Goal: Consume media (video, audio): Consume media (video, audio)

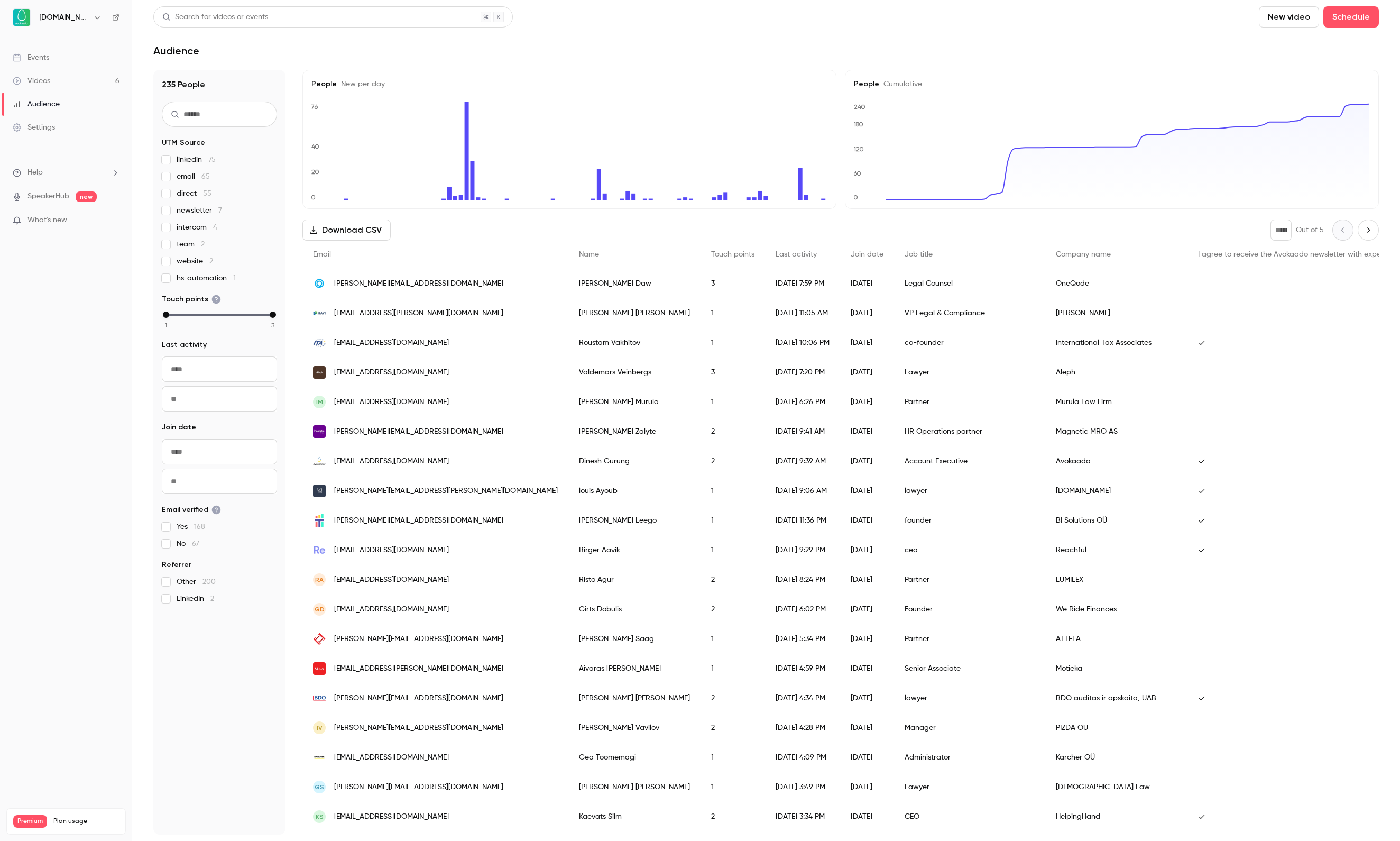
click at [70, 81] on link "Videos 6" at bounding box center [66, 81] width 132 height 23
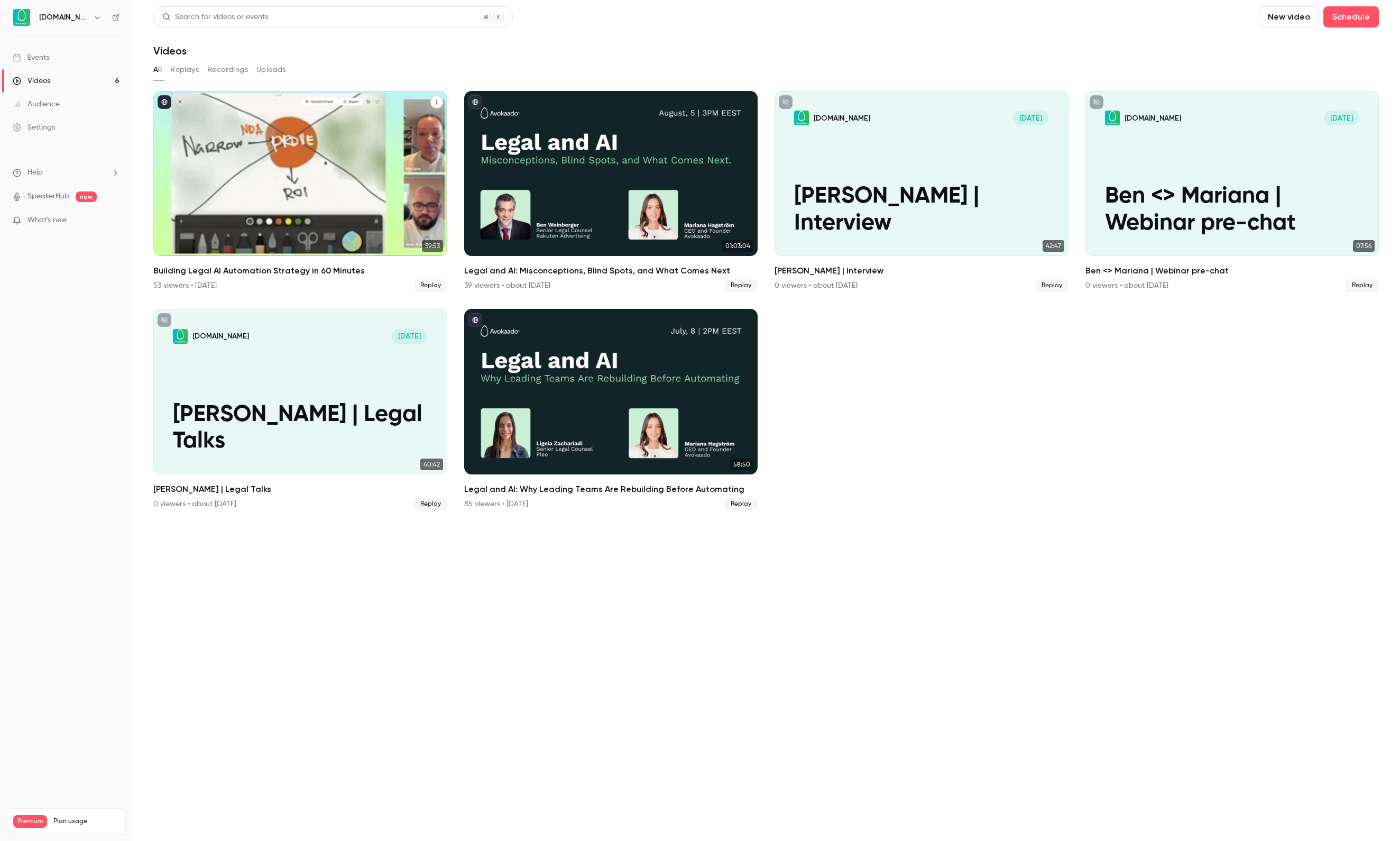
click at [324, 118] on div "Building Legal AI Automation Strategy in 60 Minutes" at bounding box center [300, 173] width 294 height 165
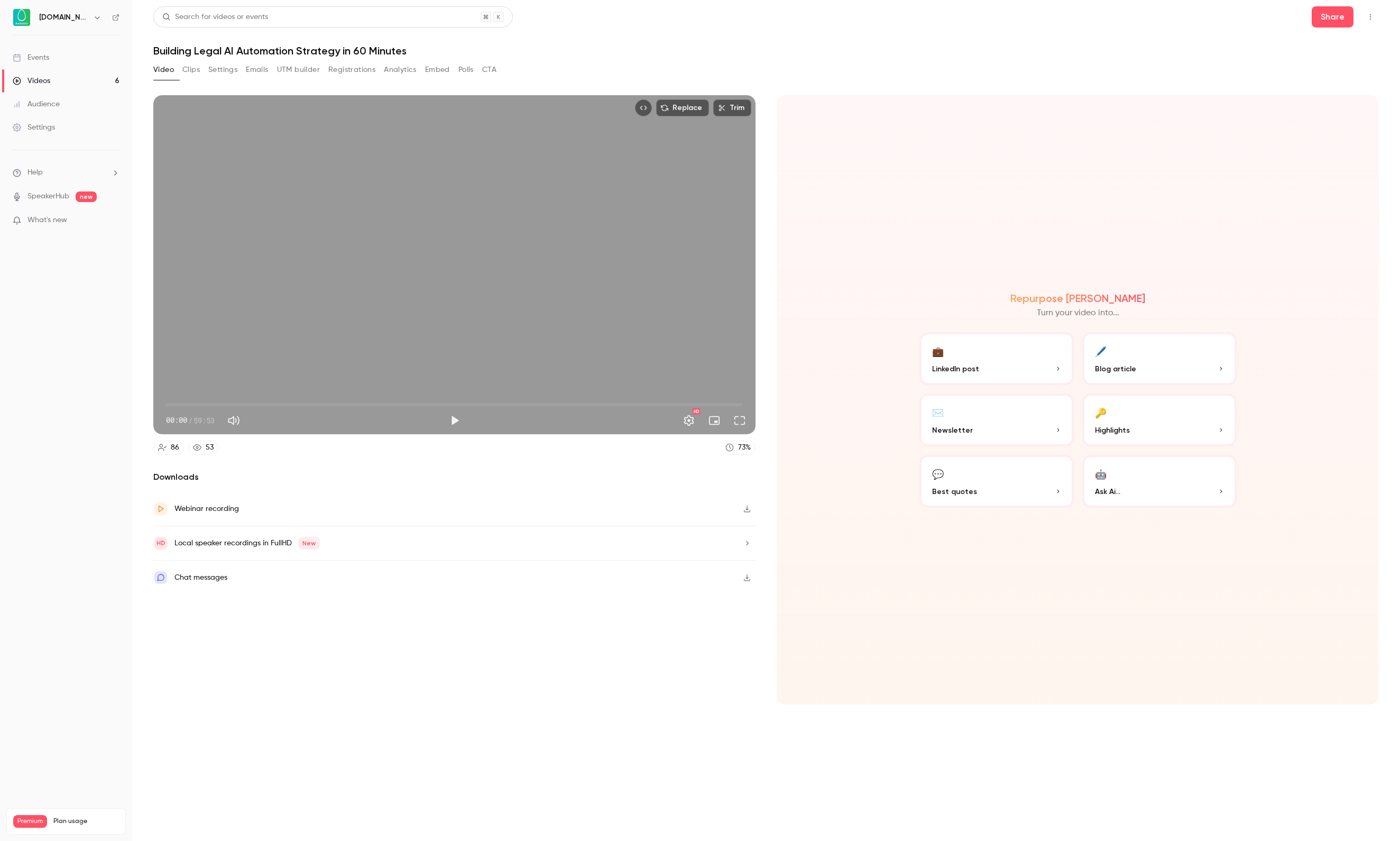
click at [375, 65] on button "Registrations" at bounding box center [351, 70] width 47 height 16
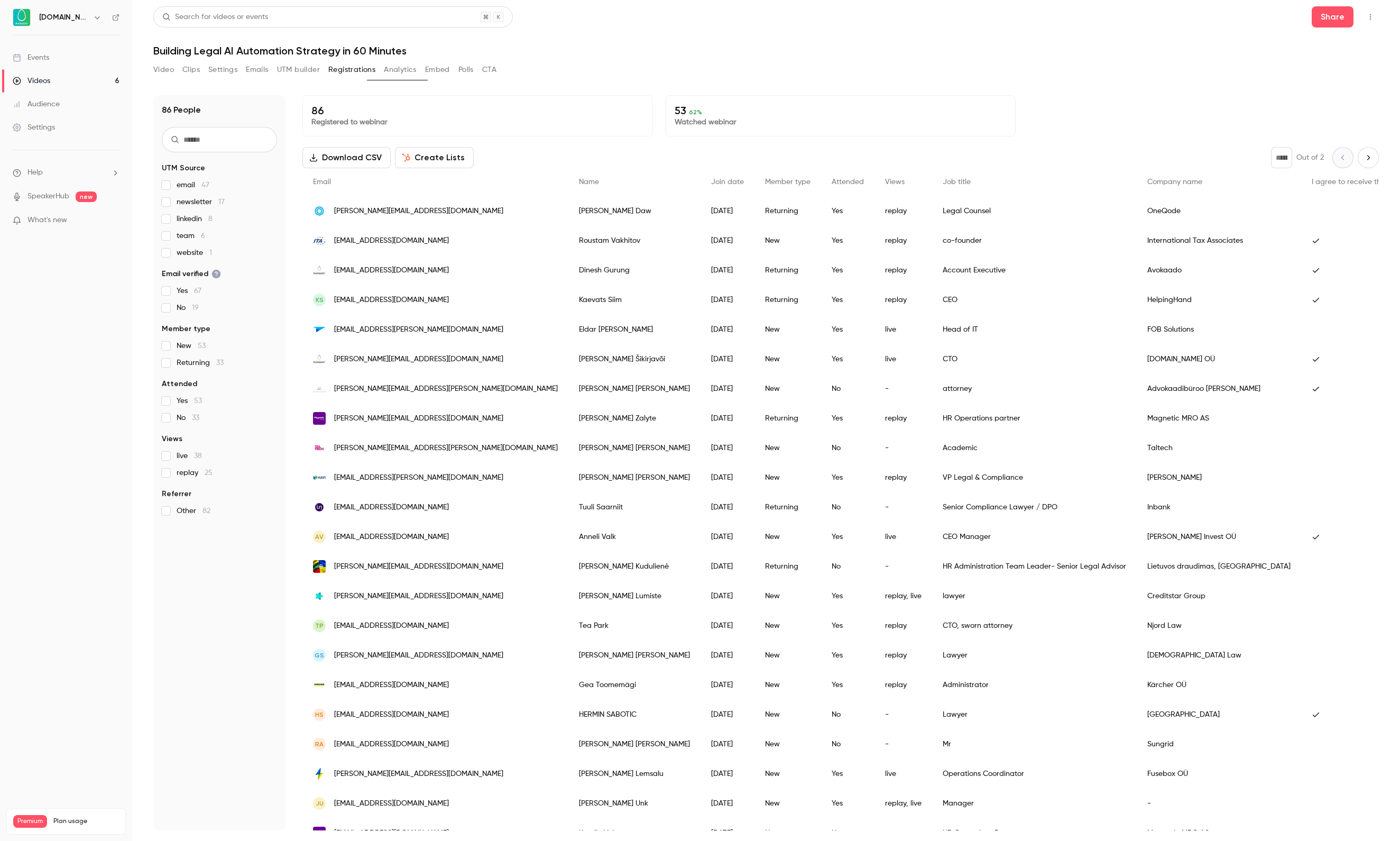
click at [59, 80] on link "Videos 6" at bounding box center [66, 81] width 132 height 23
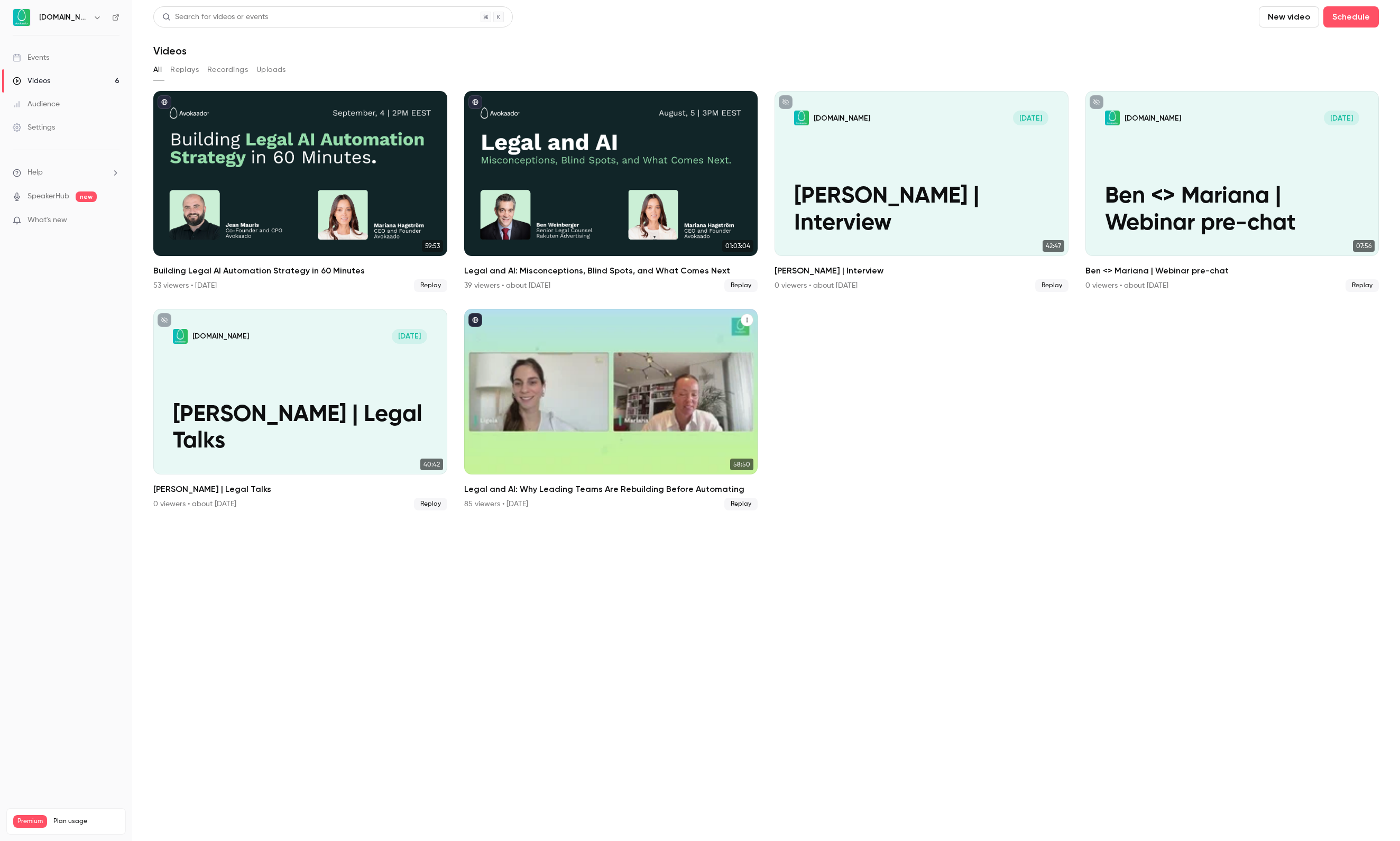
click at [714, 384] on div "Legal and AI: Why Leading Teams Are Rebuilding Before Automating" at bounding box center [610, 392] width 294 height 165
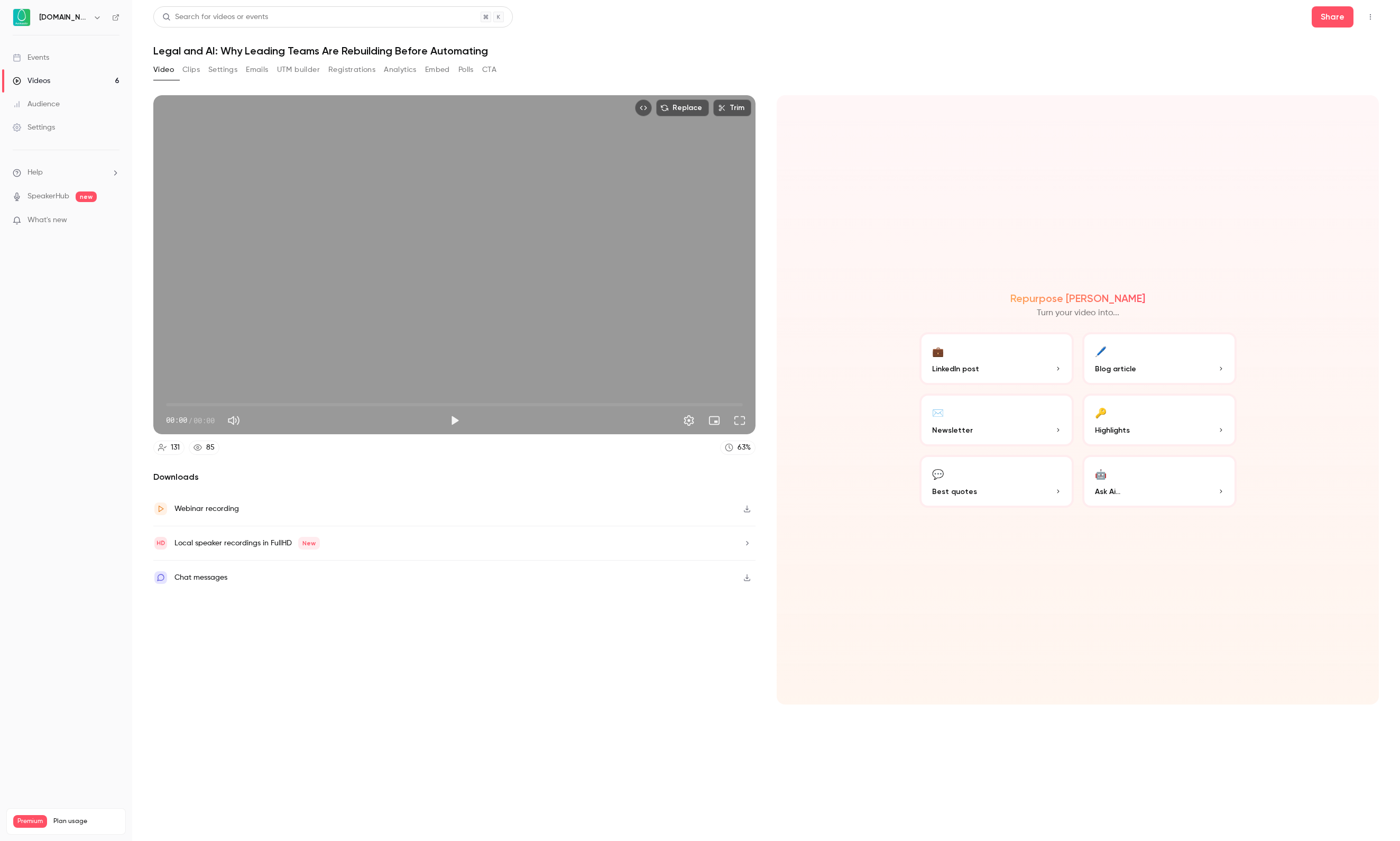
click at [474, 70] on button "Polls" at bounding box center [466, 70] width 16 height 16
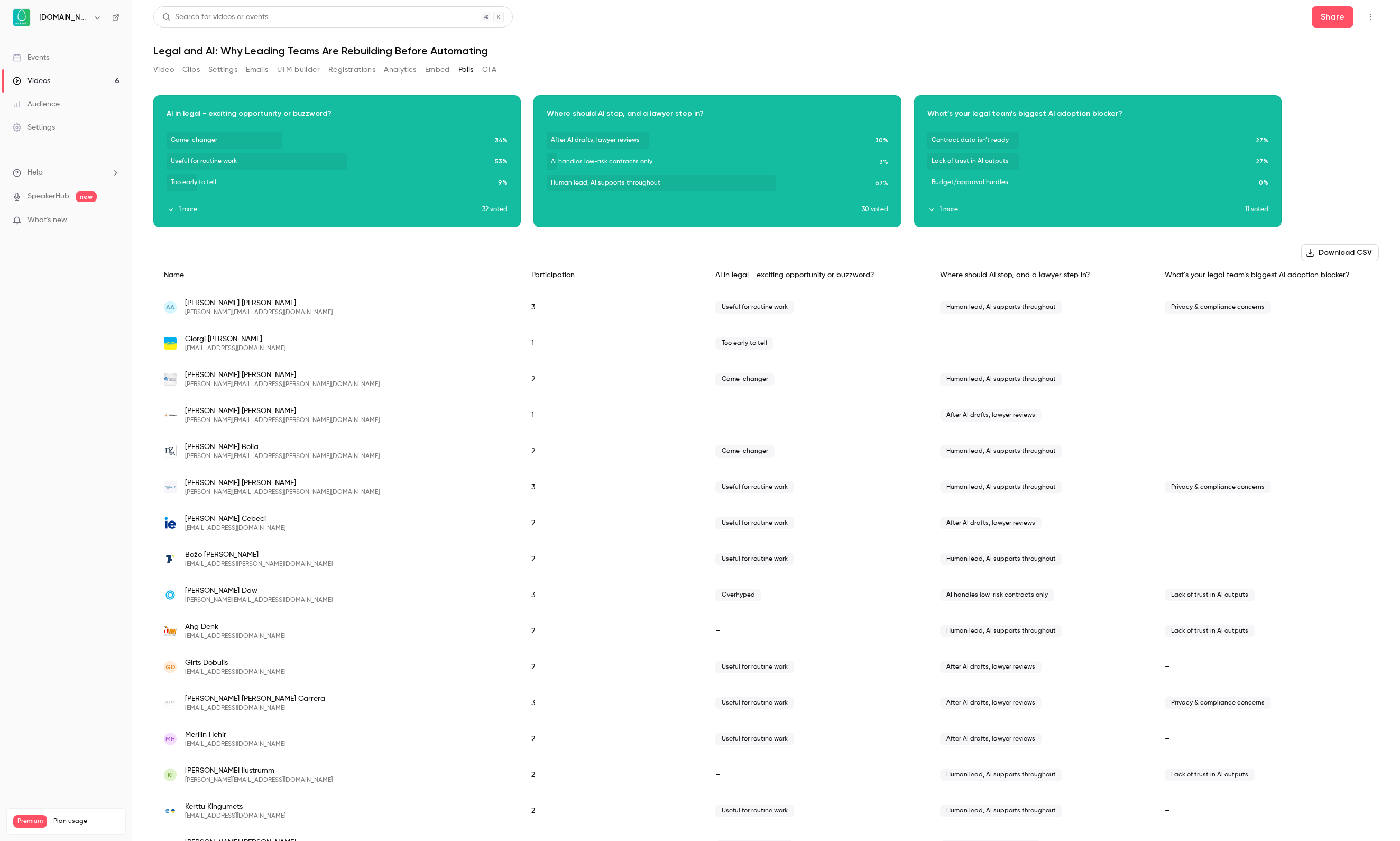
click at [942, 205] on button "1 more" at bounding box center [1086, 210] width 318 height 9
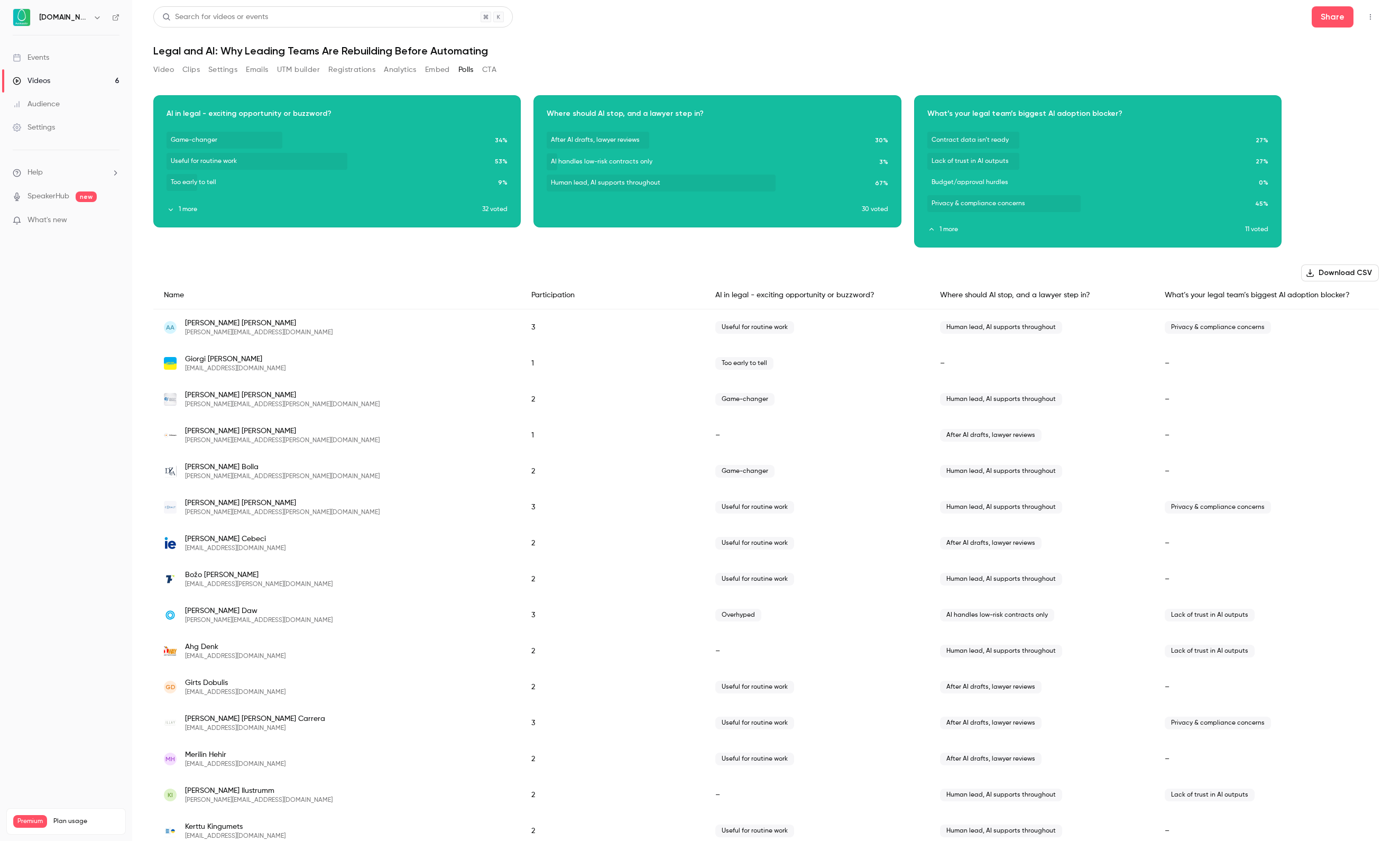
click at [685, 195] on div "Download image" at bounding box center [717, 161] width 367 height 131
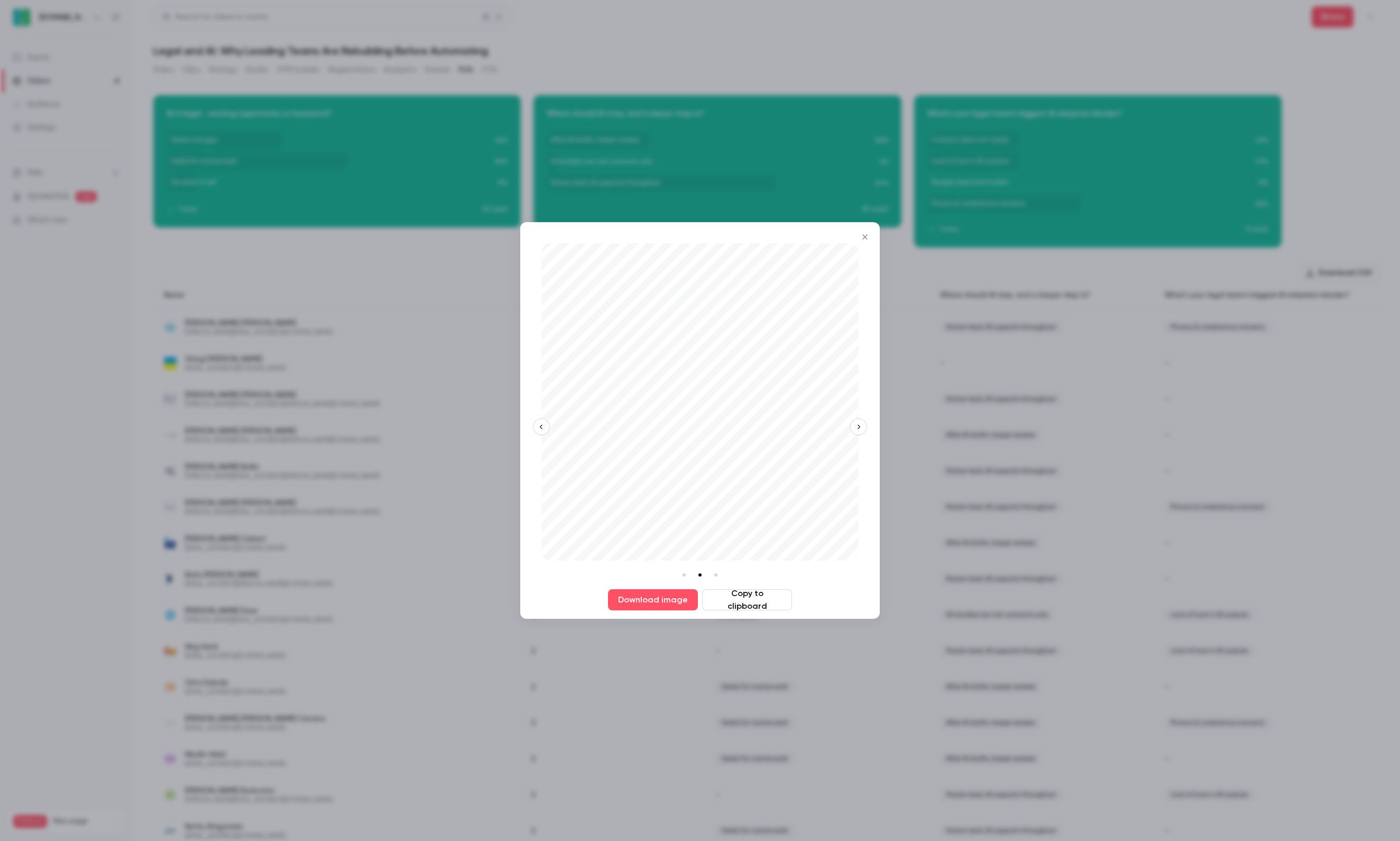
click at [856, 426] on icon "button" at bounding box center [859, 426] width 7 height 7
click at [544, 426] on icon "button" at bounding box center [542, 426] width 7 height 7
click at [861, 243] on button "Close" at bounding box center [865, 236] width 21 height 21
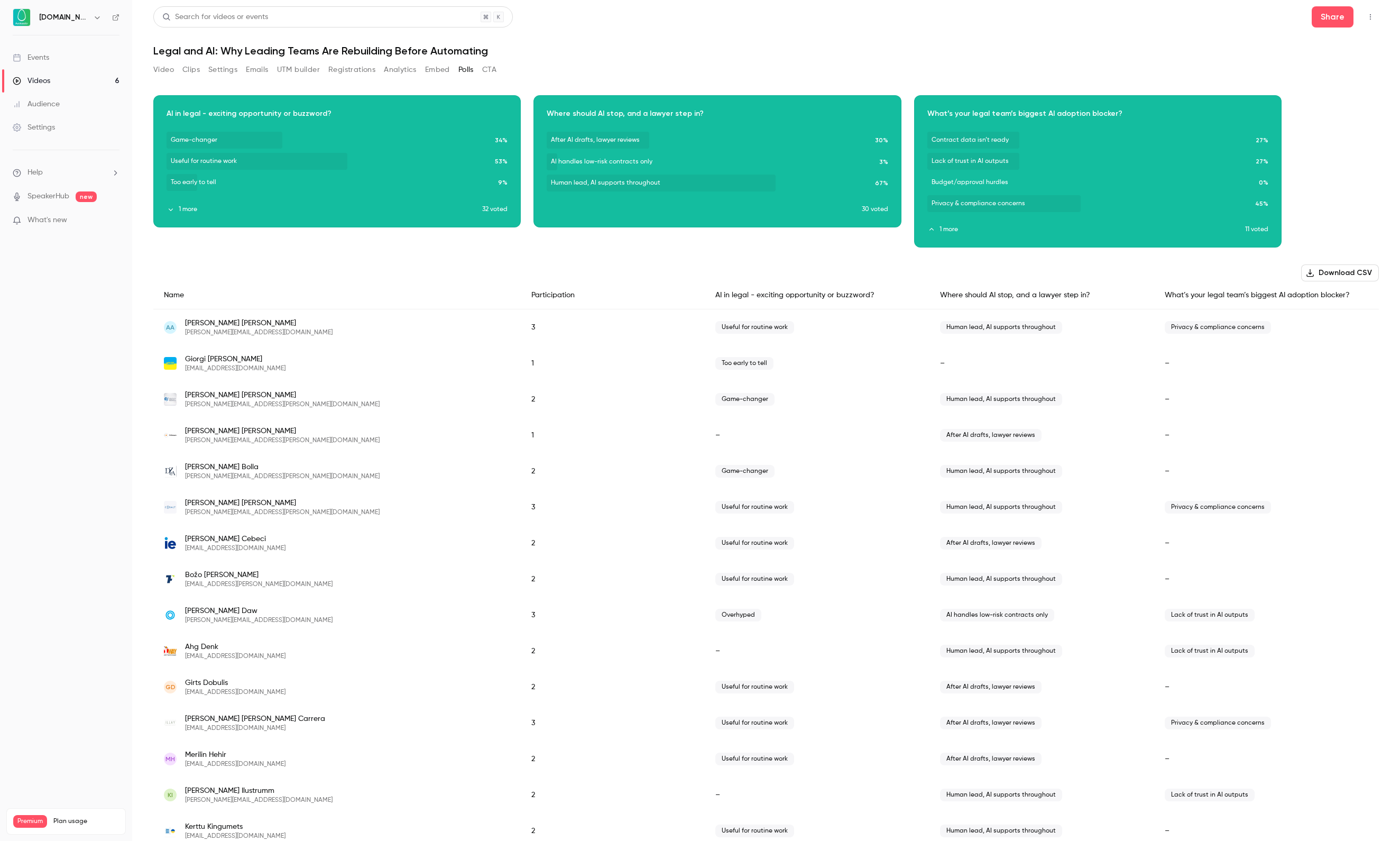
click at [716, 150] on icon "button" at bounding box center [717, 154] width 8 height 7
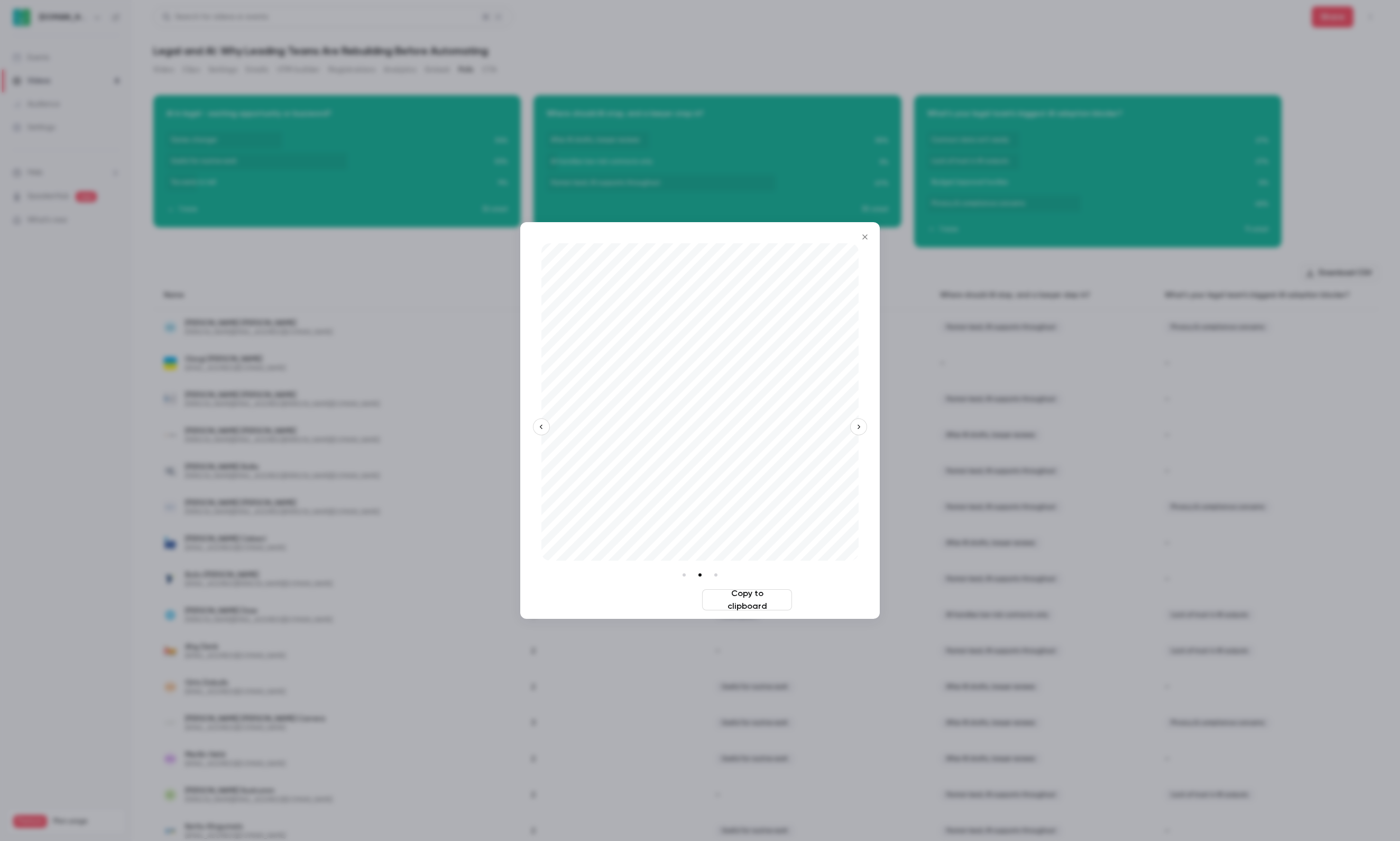
click at [658, 599] on button "Download image" at bounding box center [653, 599] width 90 height 21
click at [1082, 333] on div at bounding box center [700, 420] width 1400 height 841
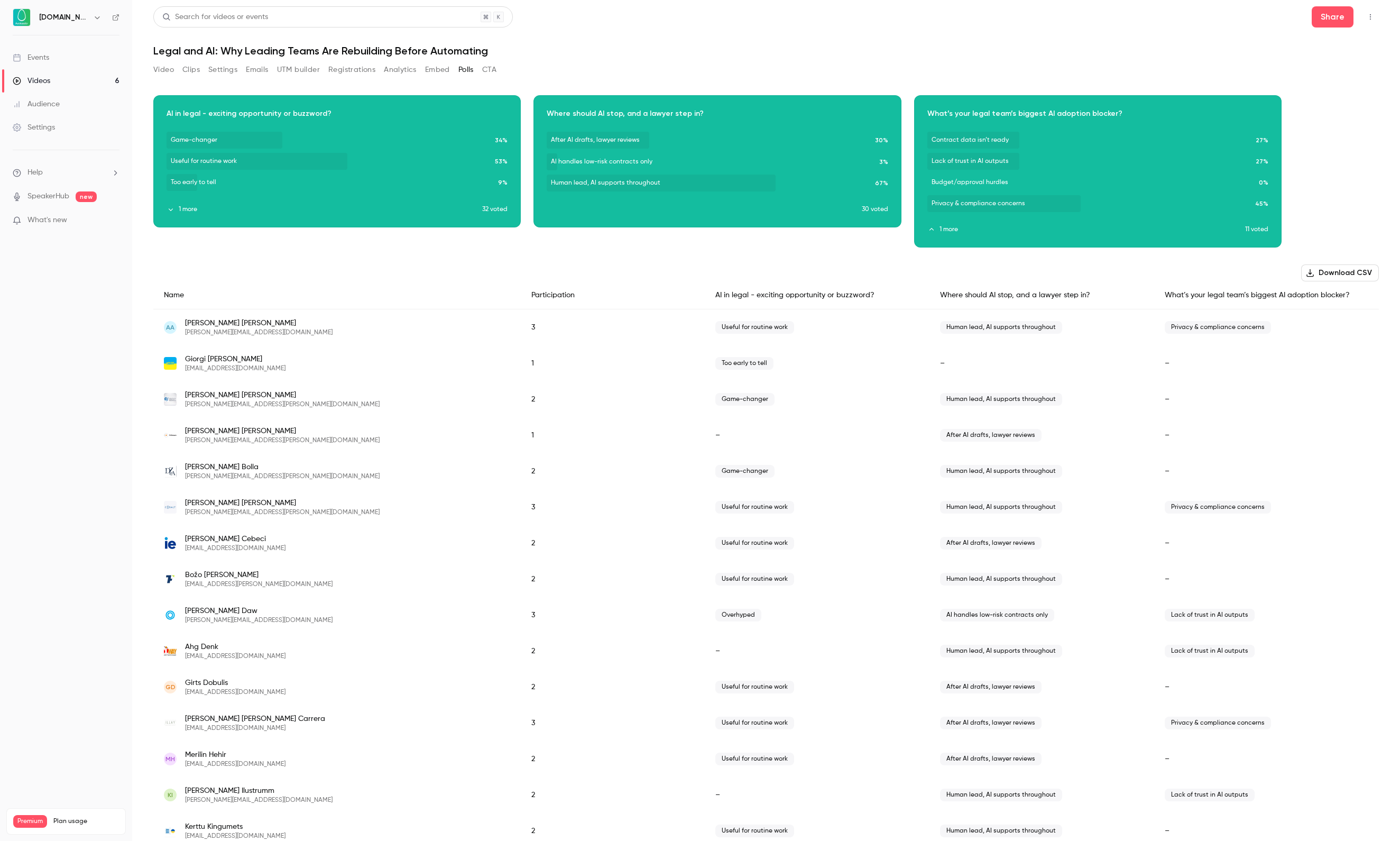
click at [1091, 170] on button "button" at bounding box center [1098, 164] width 16 height 16
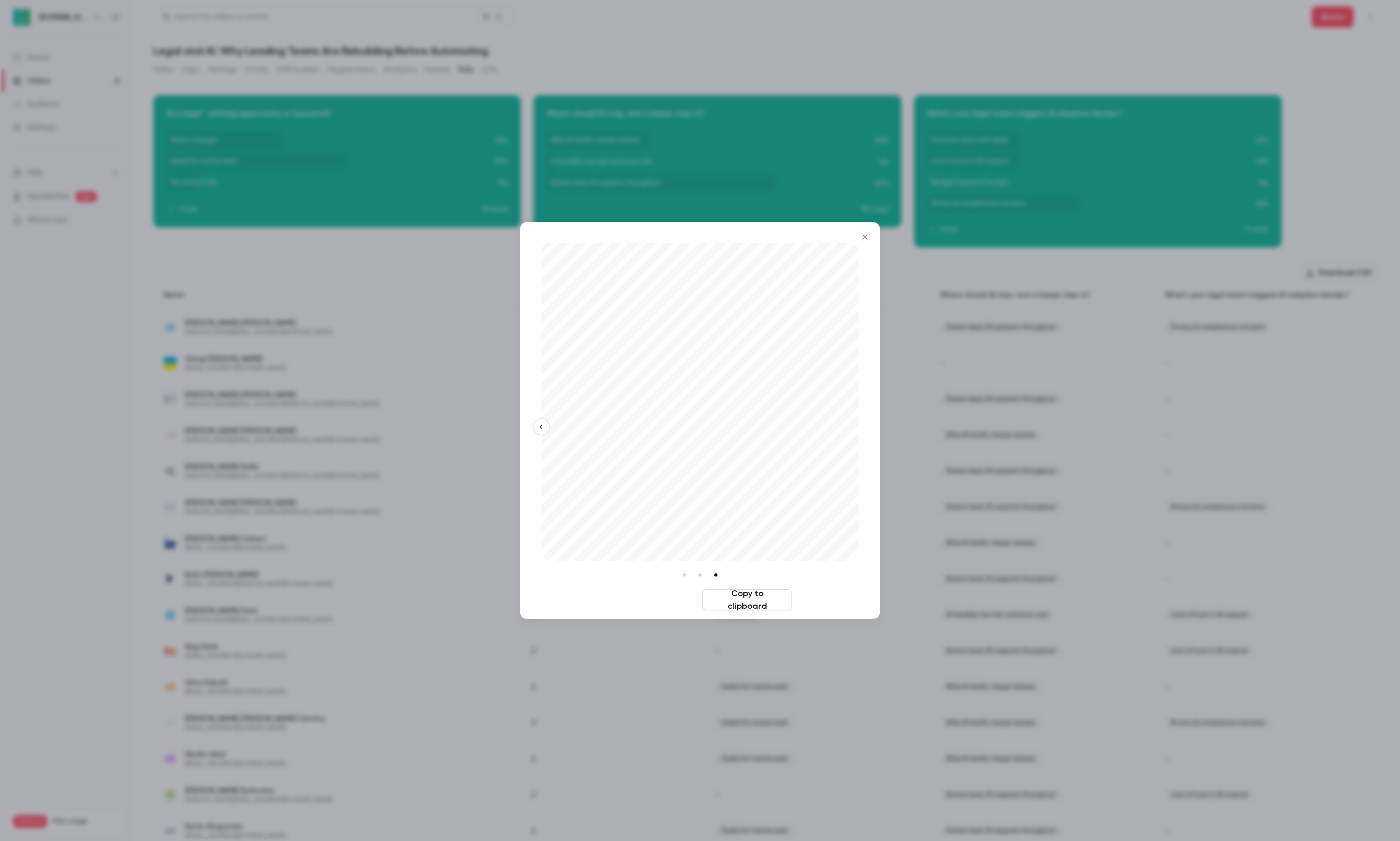
click at [657, 589] on button "Download image" at bounding box center [653, 599] width 90 height 21
click at [865, 224] on div "Download image Copy to clipboard" at bounding box center [700, 420] width 360 height 396
click at [865, 235] on icon "Close" at bounding box center [866, 236] width 13 height 8
